Goal: Information Seeking & Learning: Compare options

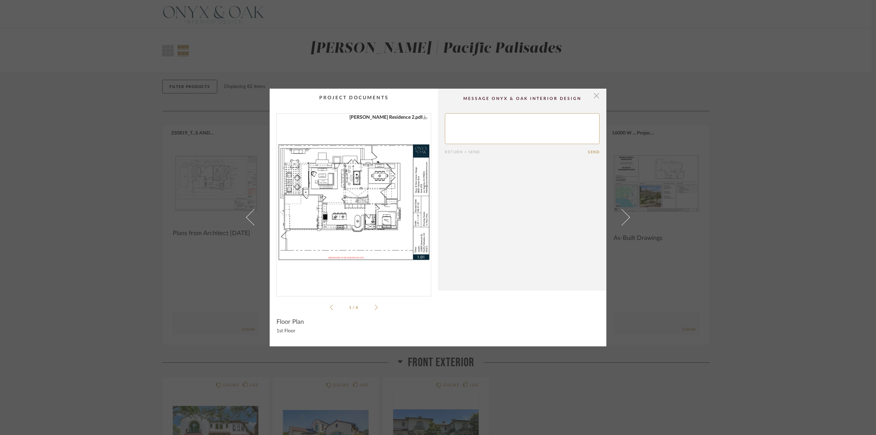
click at [594, 98] on span "button" at bounding box center [596, 96] width 14 height 14
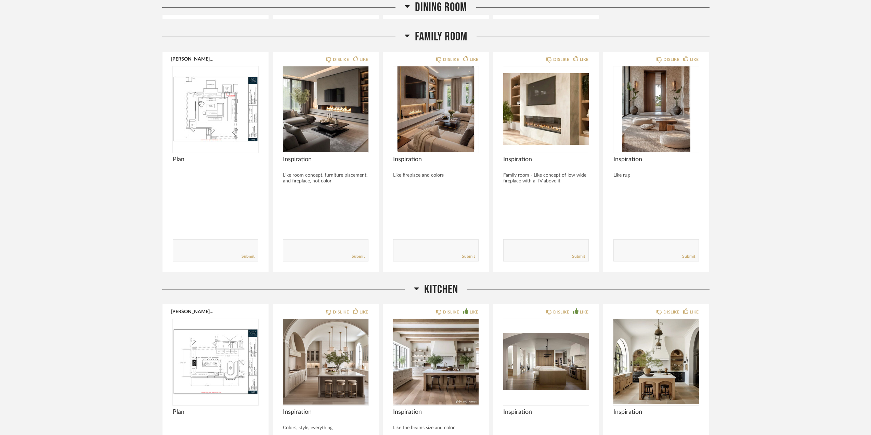
scroll to position [1984, 0]
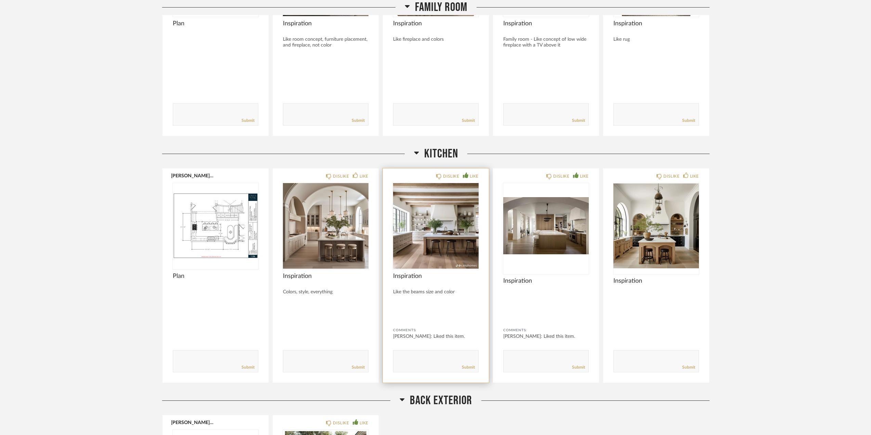
click at [438, 231] on div at bounding box center [436, 226] width 86 height 86
click at [434, 223] on img "0" at bounding box center [436, 226] width 86 height 86
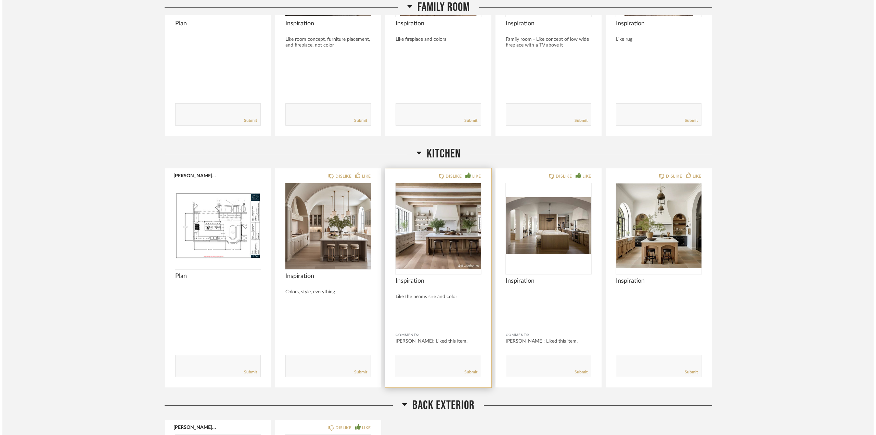
scroll to position [0, 0]
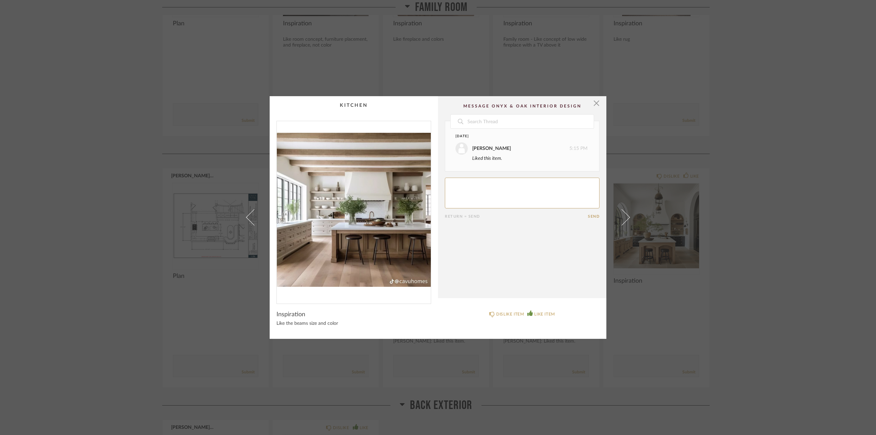
click at [327, 199] on img "0" at bounding box center [354, 209] width 154 height 177
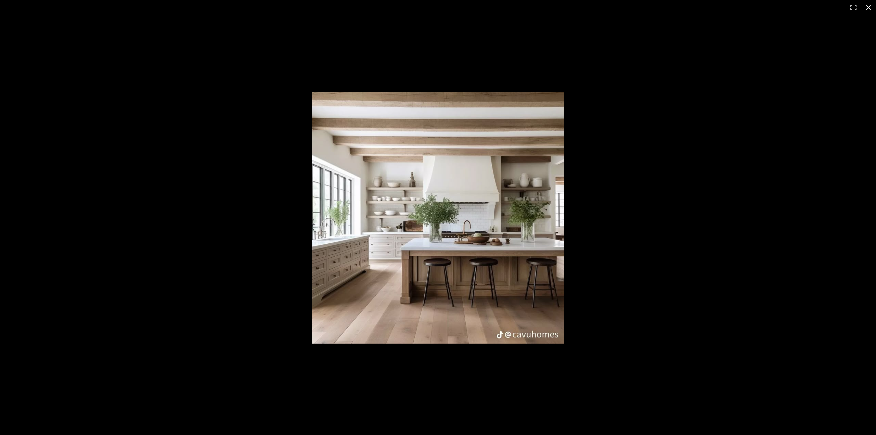
click at [867, 8] on button at bounding box center [868, 7] width 15 height 15
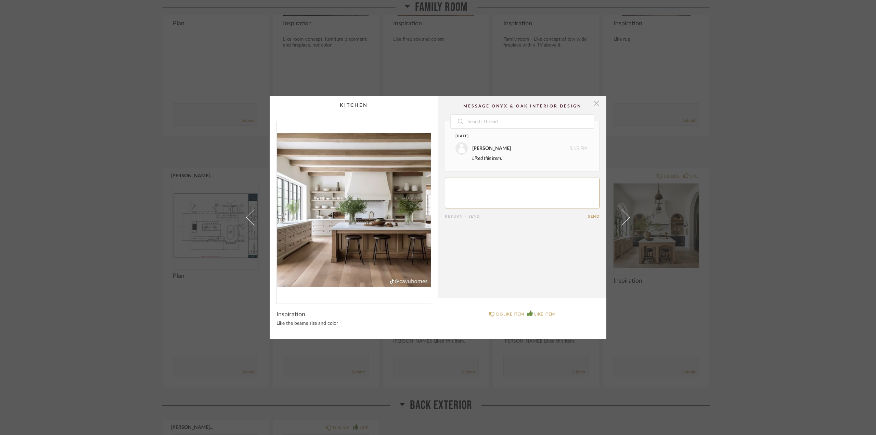
click at [594, 104] on span "button" at bounding box center [596, 103] width 14 height 14
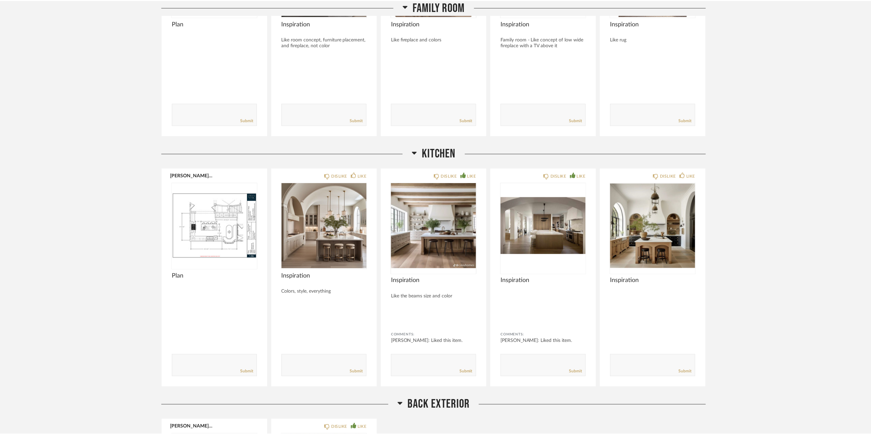
scroll to position [1984, 0]
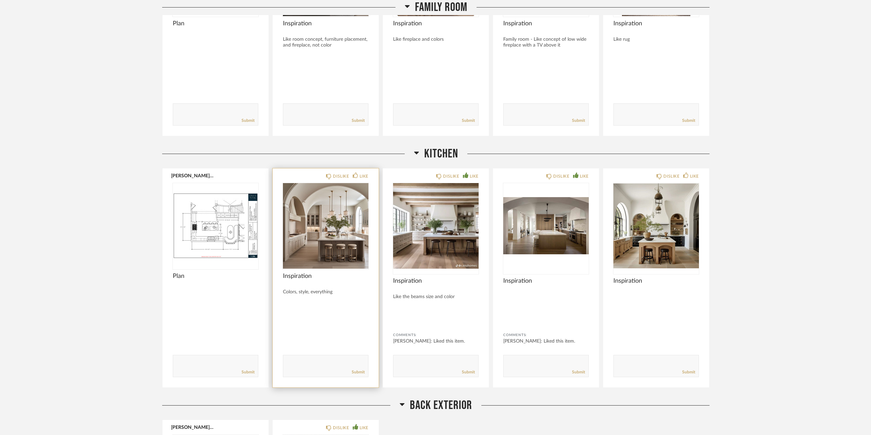
click at [334, 216] on div at bounding box center [326, 226] width 86 height 86
click at [357, 208] on img "0" at bounding box center [326, 226] width 86 height 86
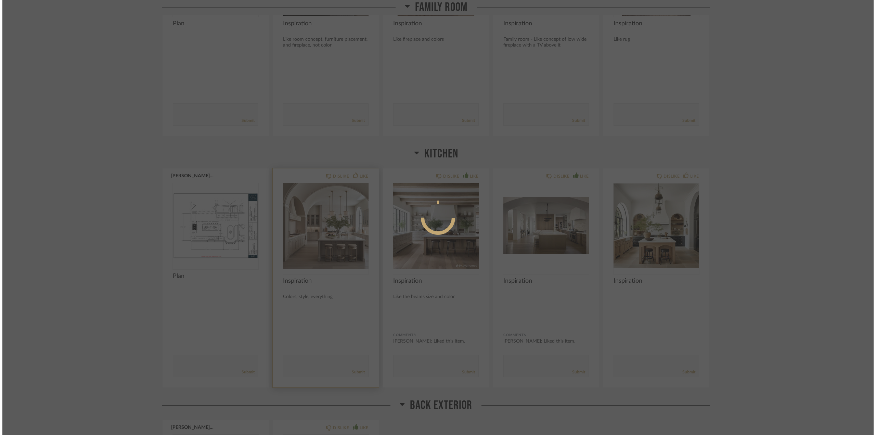
scroll to position [0, 0]
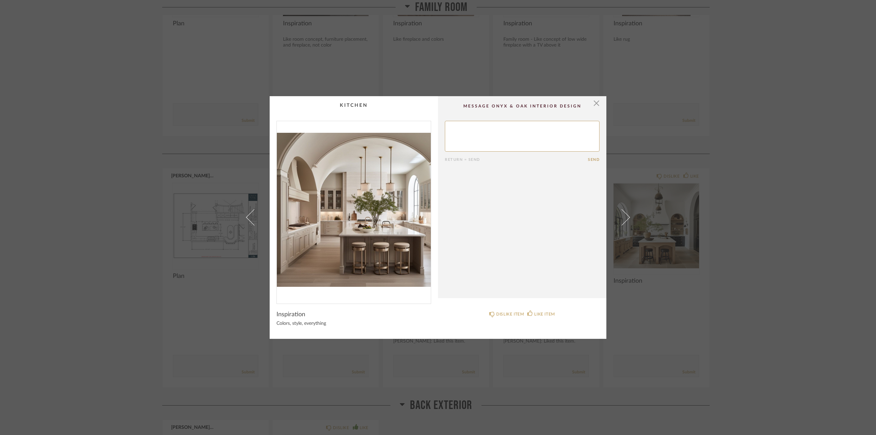
click at [357, 208] on img "0" at bounding box center [354, 209] width 154 height 177
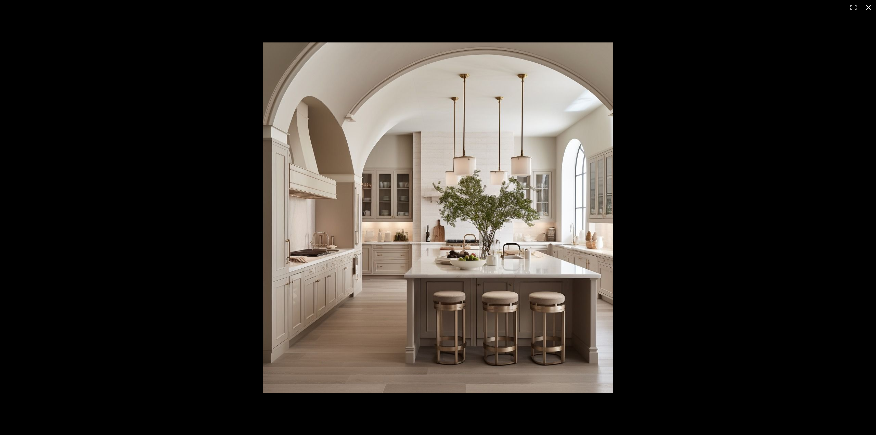
click at [864, 8] on button at bounding box center [868, 7] width 15 height 15
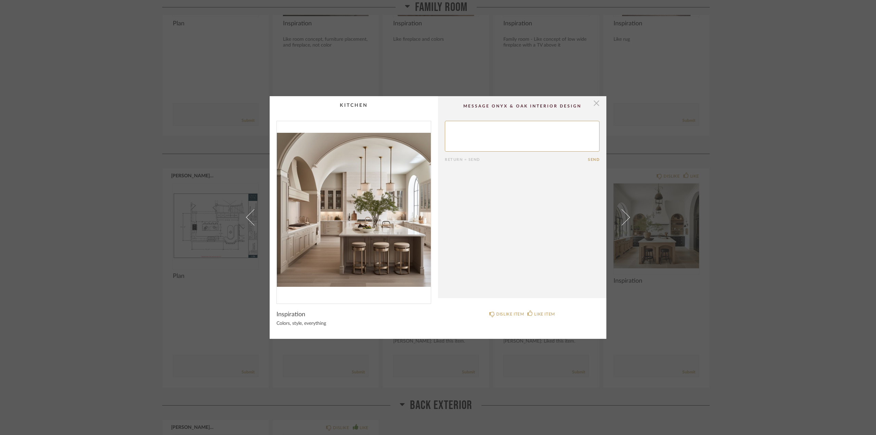
click at [593, 102] on span "button" at bounding box center [596, 103] width 14 height 14
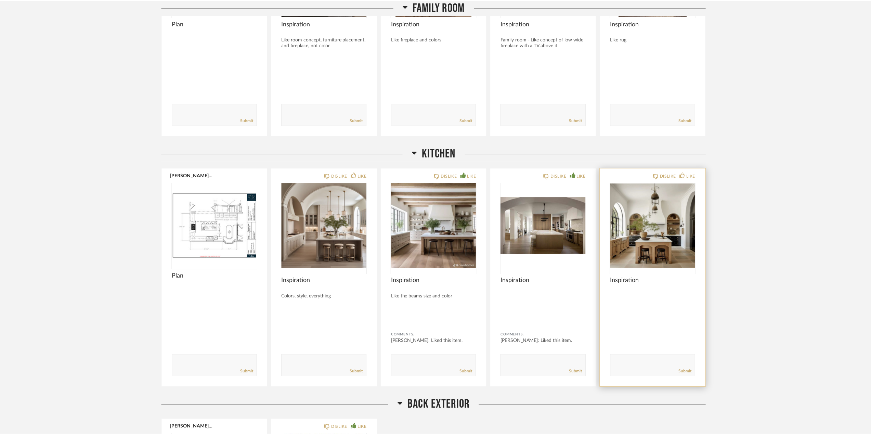
scroll to position [1984, 0]
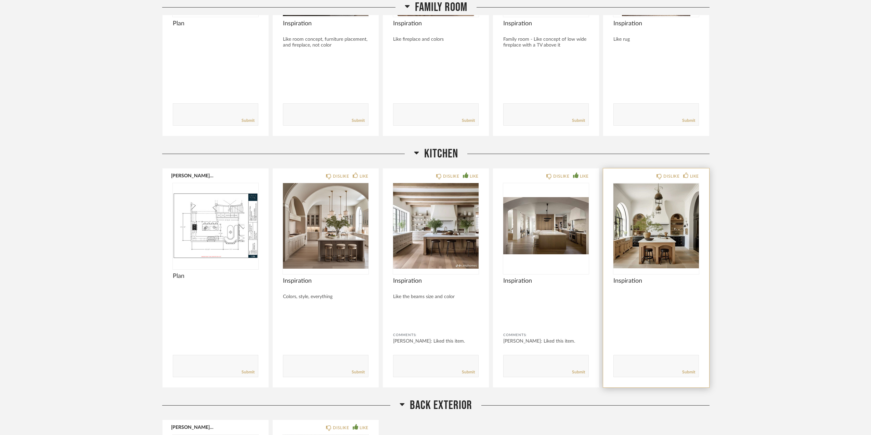
click at [664, 215] on img "0" at bounding box center [656, 226] width 86 height 86
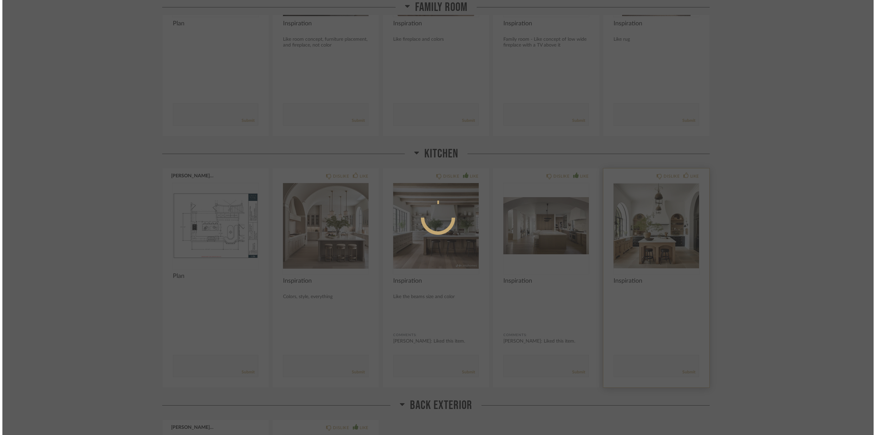
scroll to position [0, 0]
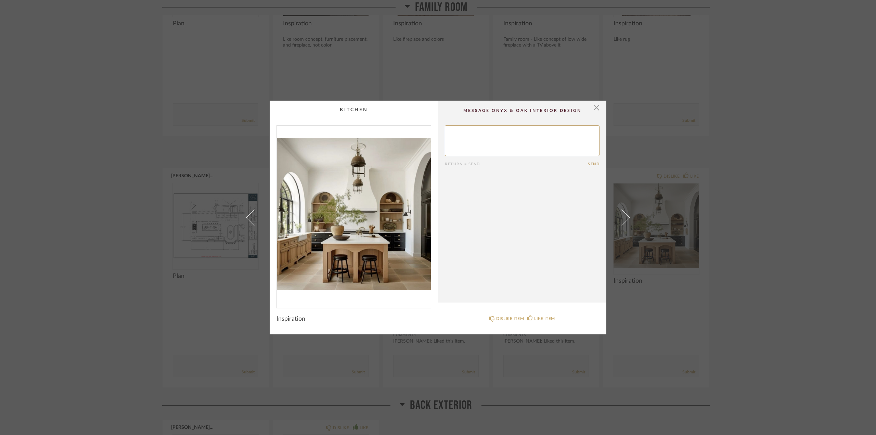
click at [383, 188] on img "0" at bounding box center [354, 214] width 154 height 177
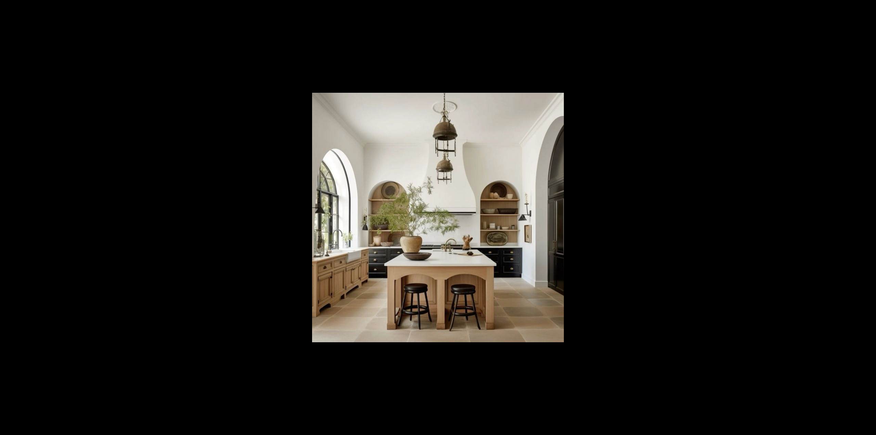
click at [866, 7] on button at bounding box center [868, 7] width 15 height 15
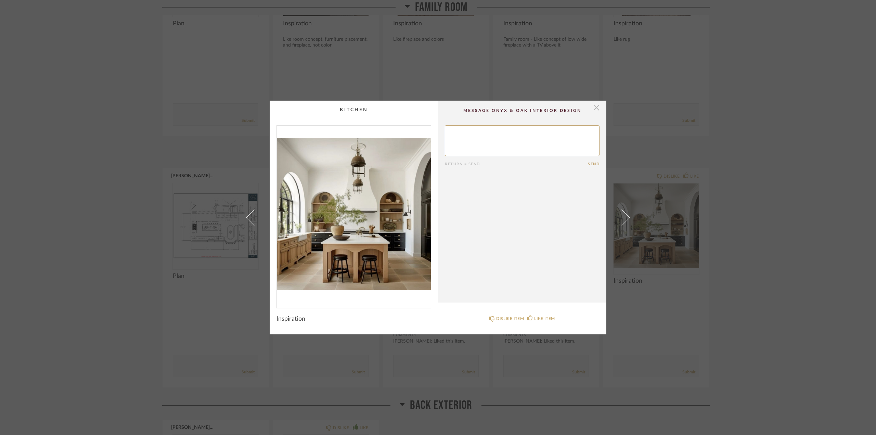
click at [590, 105] on span "button" at bounding box center [596, 108] width 14 height 14
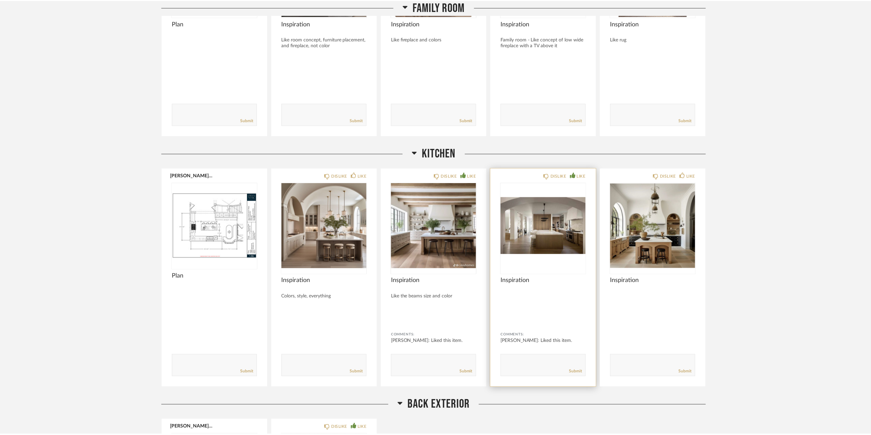
scroll to position [1984, 0]
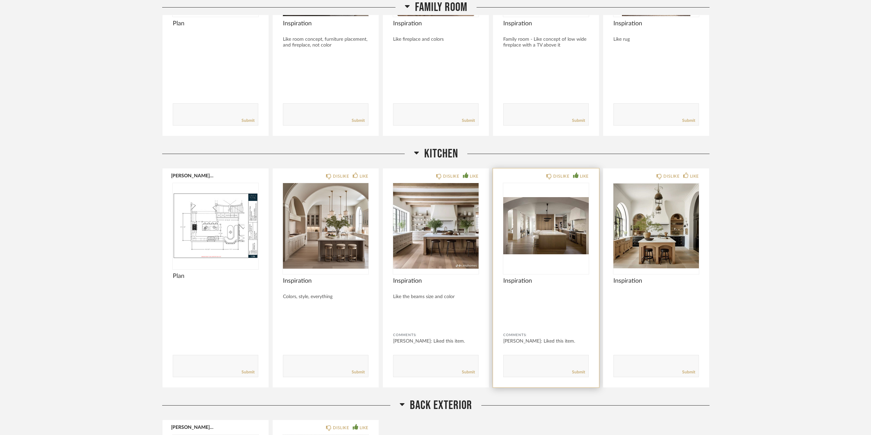
click at [547, 221] on img "0" at bounding box center [546, 226] width 86 height 86
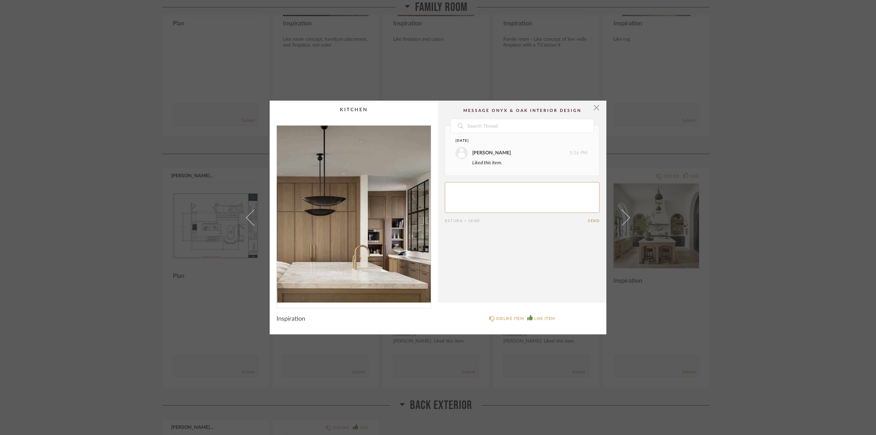
click at [364, 206] on img "0" at bounding box center [354, 214] width 154 height 177
